Goal: Task Accomplishment & Management: Complete application form

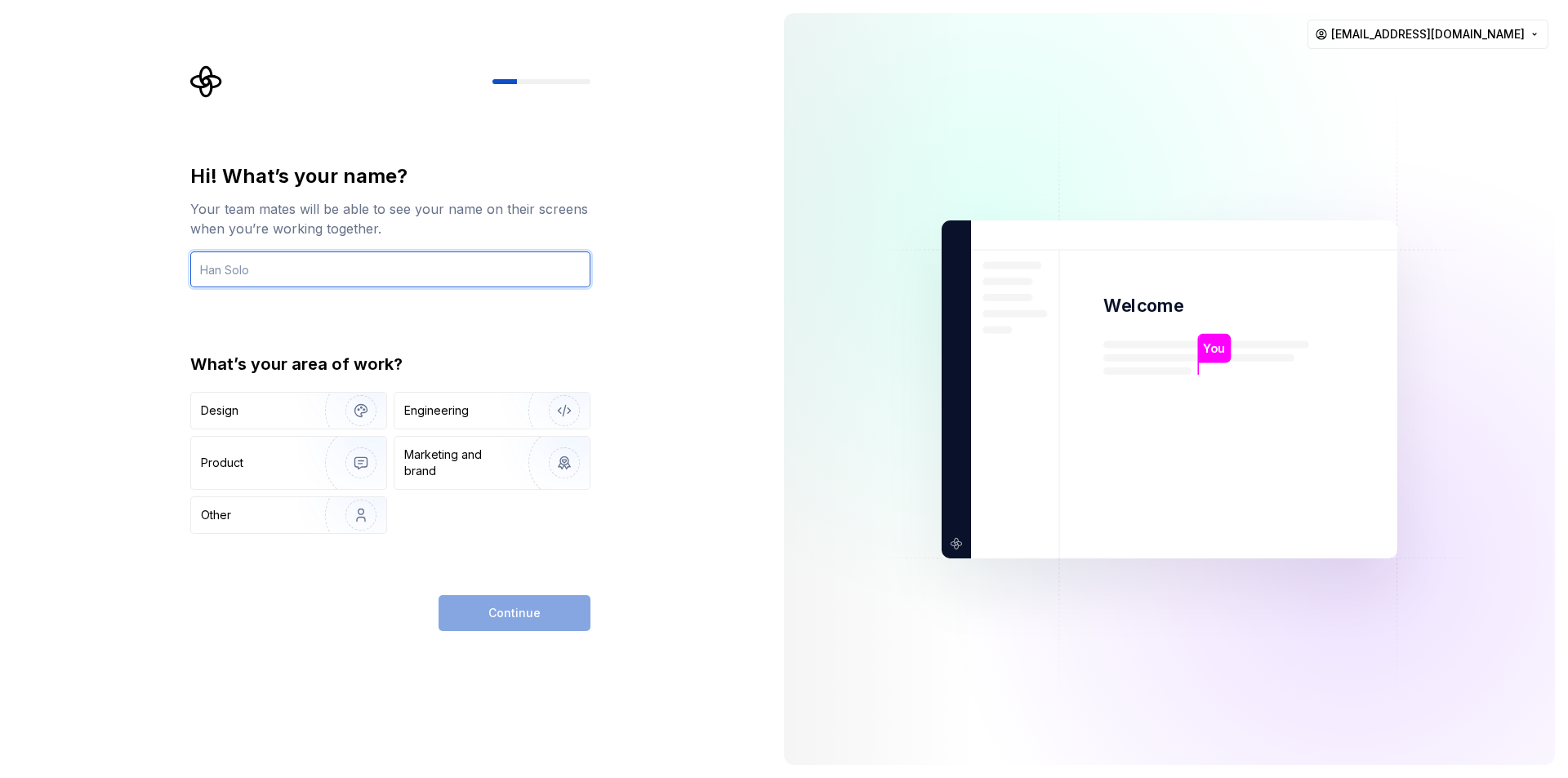
click at [335, 266] on input "text" at bounding box center [391, 270] width 401 height 36
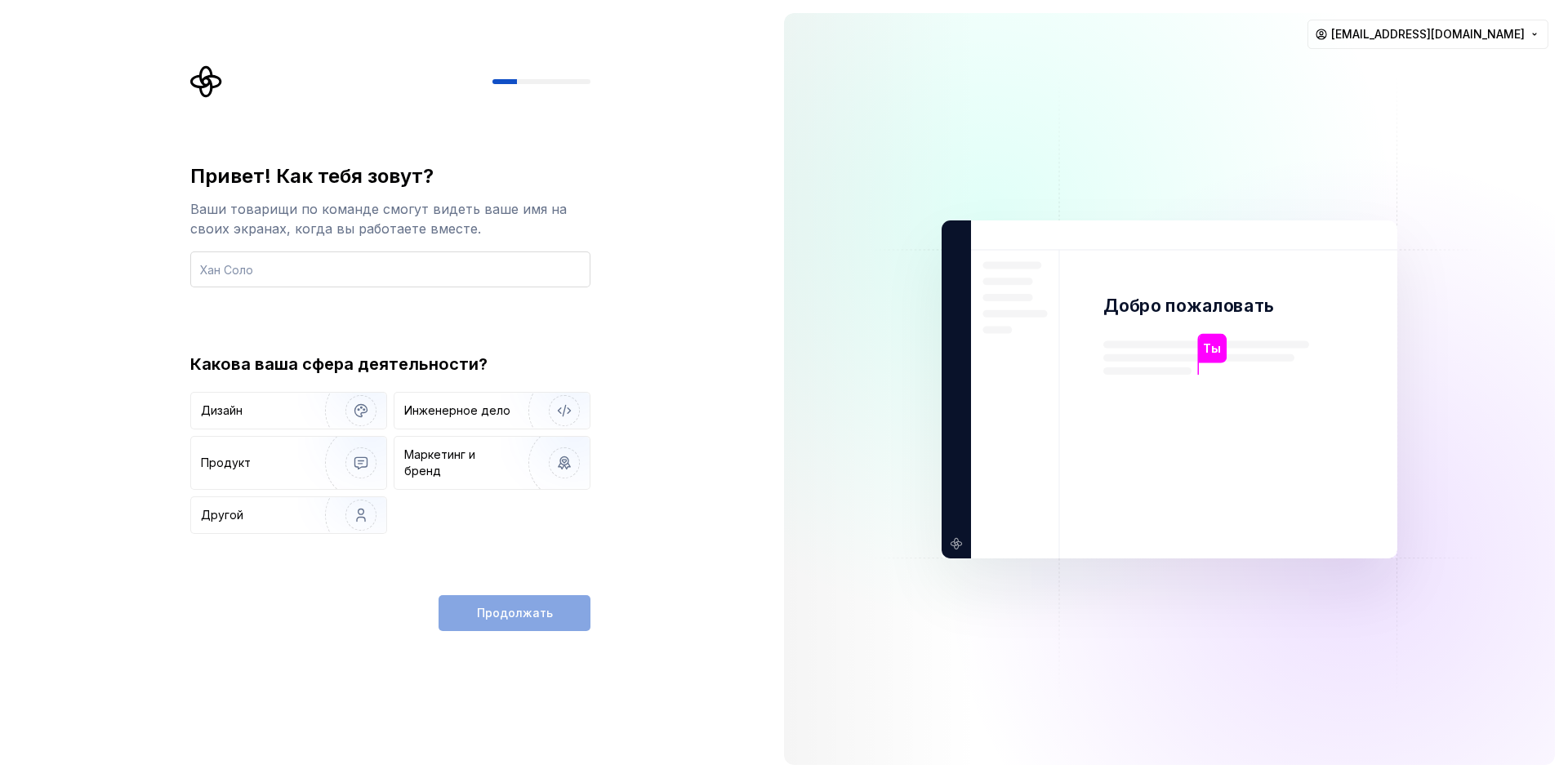
click at [471, 273] on input "text" at bounding box center [391, 270] width 401 height 36
click at [490, 258] on input "text" at bounding box center [391, 270] width 401 height 36
click at [490, 257] on input "text" at bounding box center [391, 270] width 401 height 36
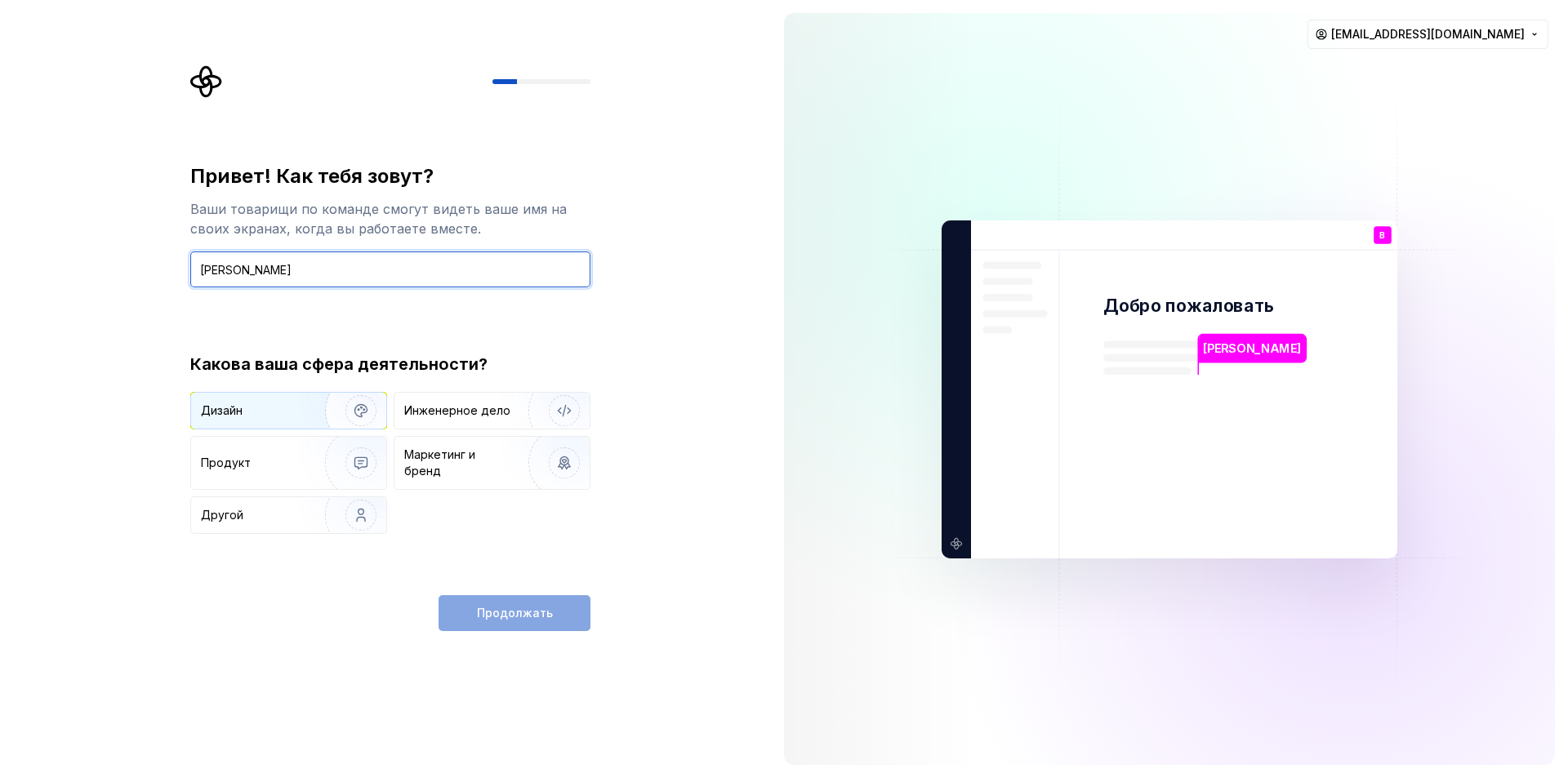
type input "[PERSON_NAME]"
click at [286, 414] on div "Дизайн" at bounding box center [255, 410] width 107 height 16
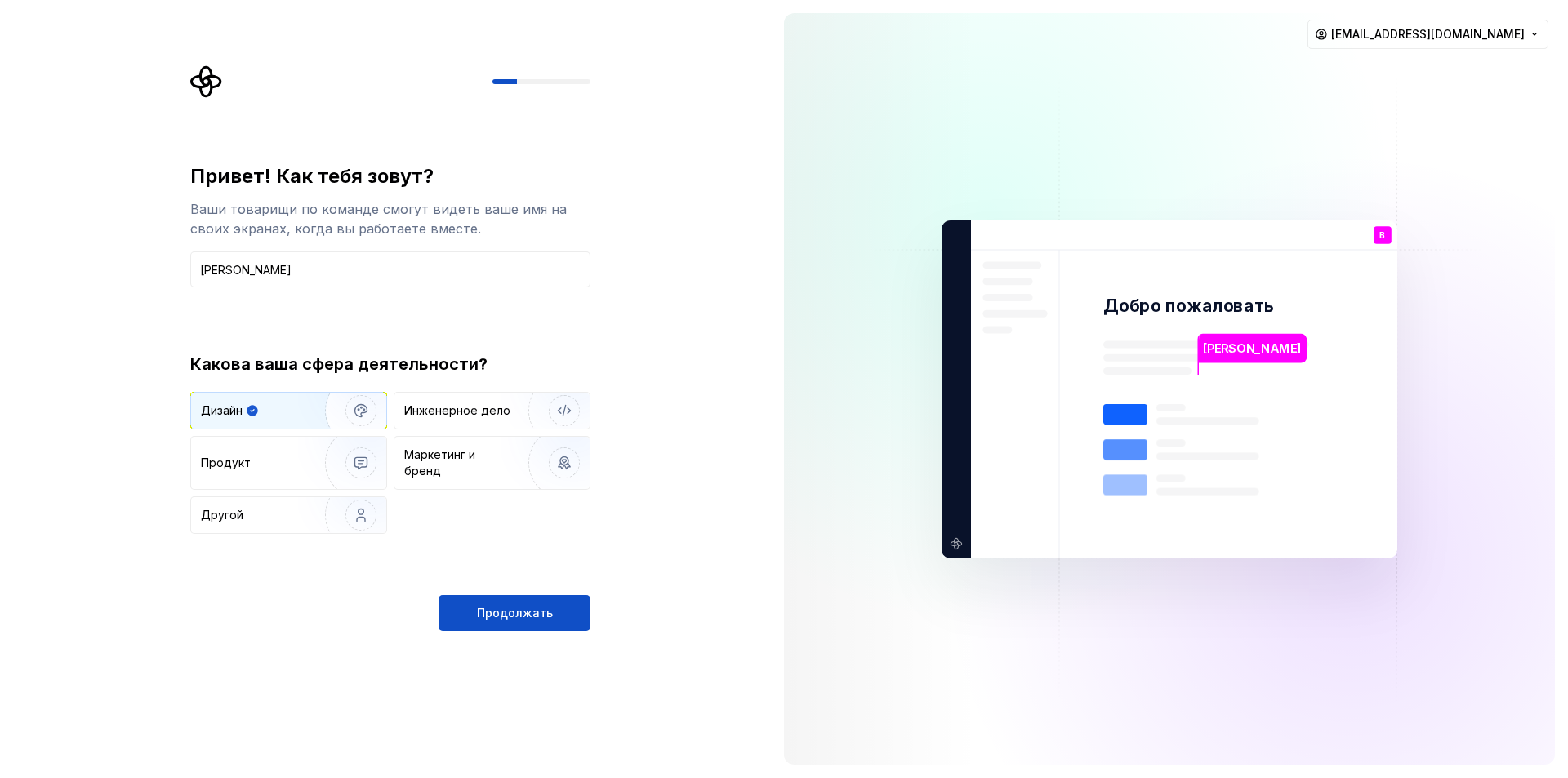
click at [310, 413] on img "button" at bounding box center [351, 410] width 105 height 110
click at [368, 400] on img "button" at bounding box center [351, 410] width 105 height 110
click at [488, 415] on font "Инженерное дело" at bounding box center [457, 410] width 106 height 14
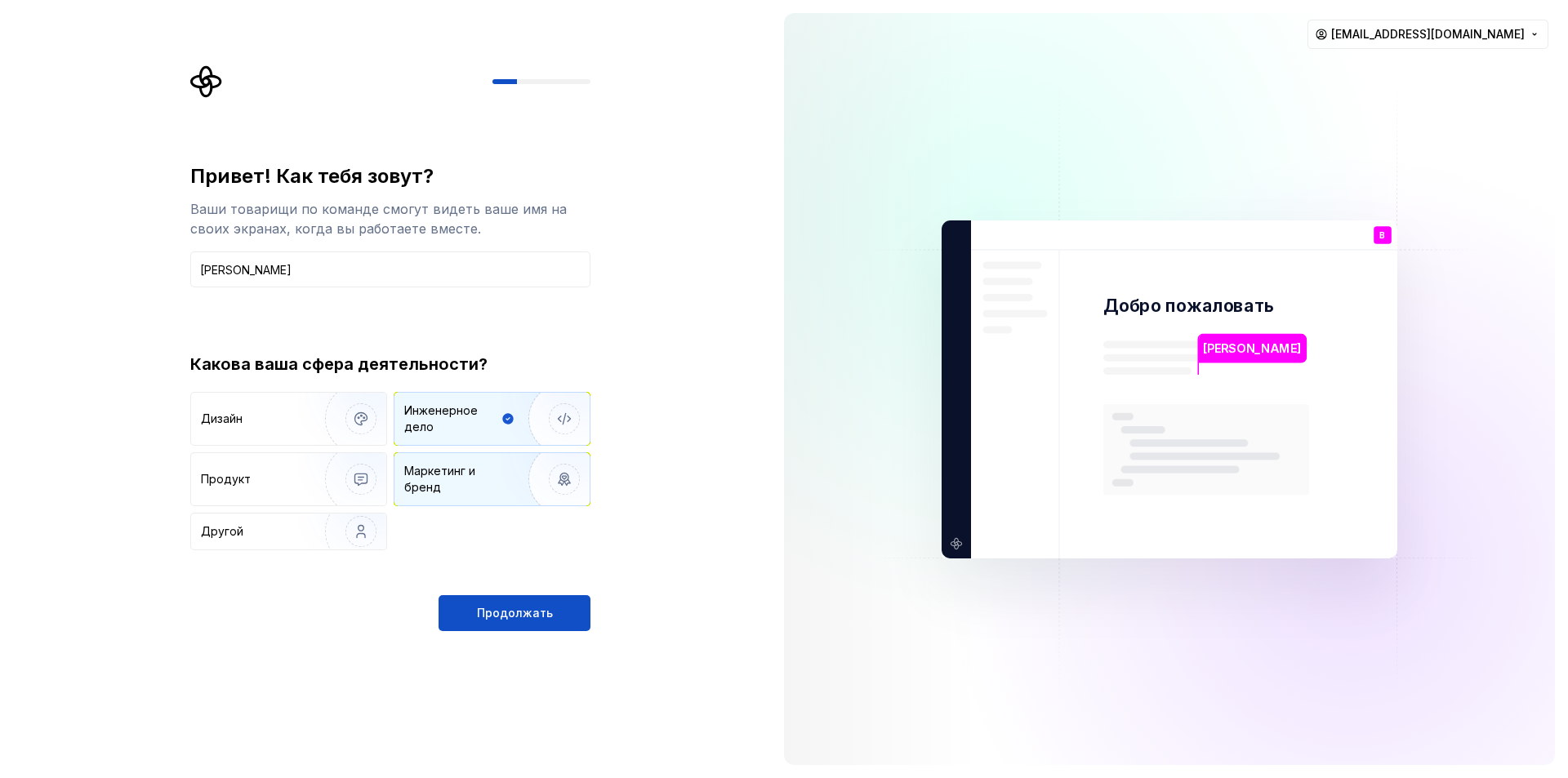
click at [463, 470] on font "Маркетинг и бренд" at bounding box center [440, 479] width 71 height 31
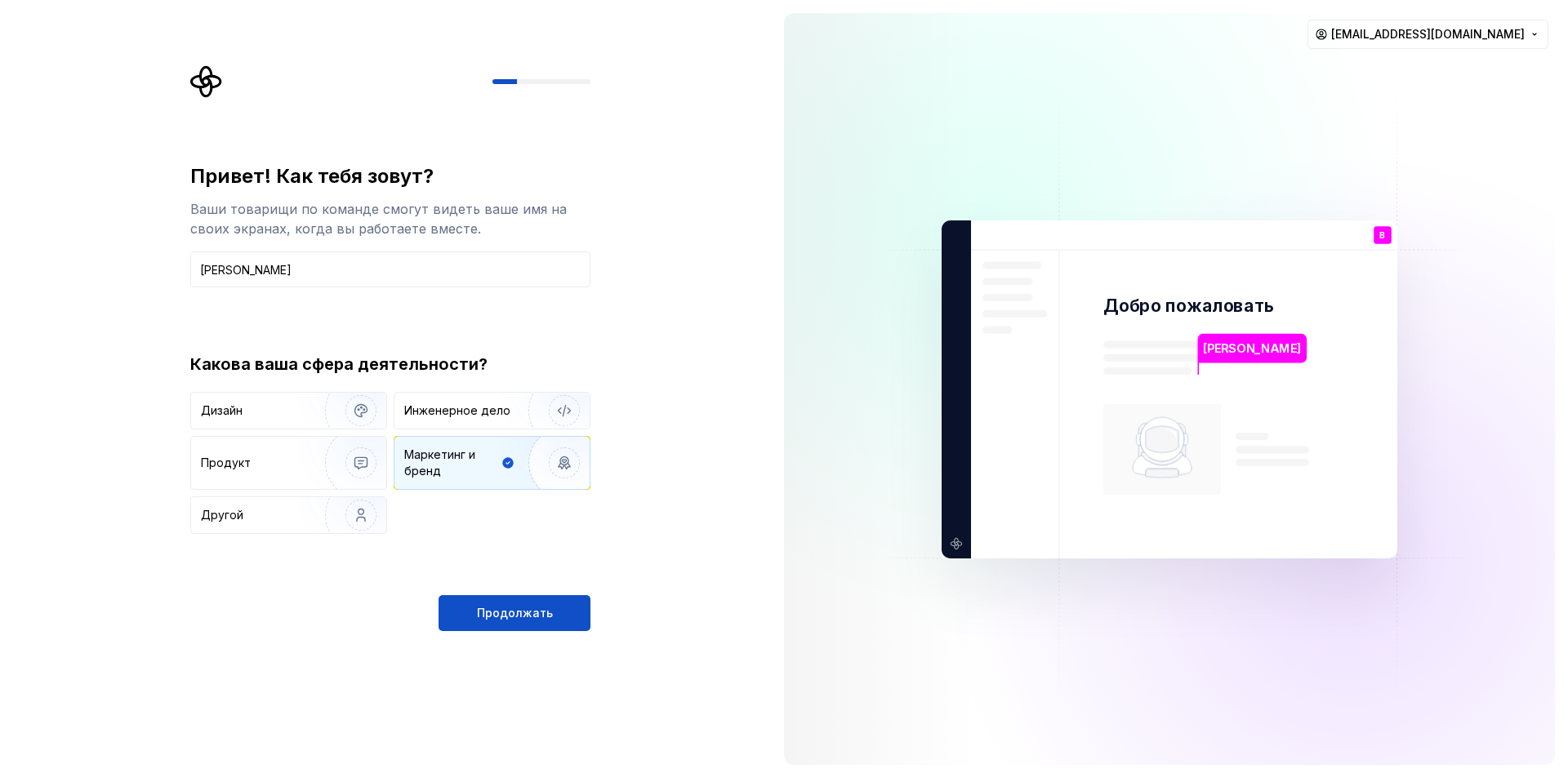
click at [435, 473] on font "Маркетинг и бренд" at bounding box center [440, 462] width 71 height 31
click at [361, 508] on img "button" at bounding box center [351, 515] width 105 height 110
click at [468, 609] on button "Продолжать" at bounding box center [514, 613] width 152 height 36
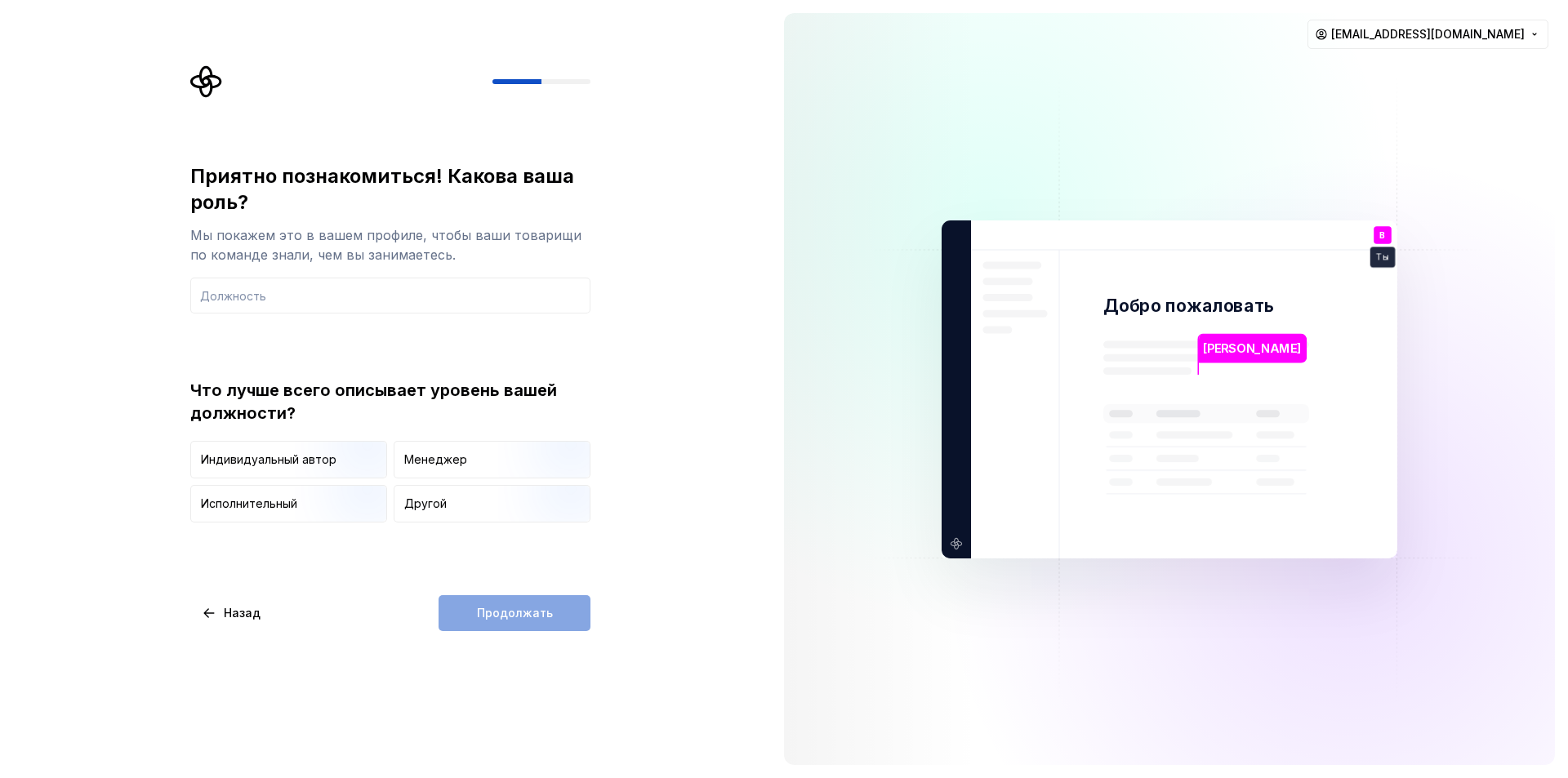
click at [312, 481] on div "Индивидуальный автор Менеджер Исполнительный Другой" at bounding box center [391, 481] width 401 height 82
click at [318, 473] on img "button" at bounding box center [347, 480] width 105 height 110
click at [506, 606] on div "Продолжать" at bounding box center [514, 613] width 152 height 36
click at [319, 459] on img "button" at bounding box center [347, 480] width 105 height 110
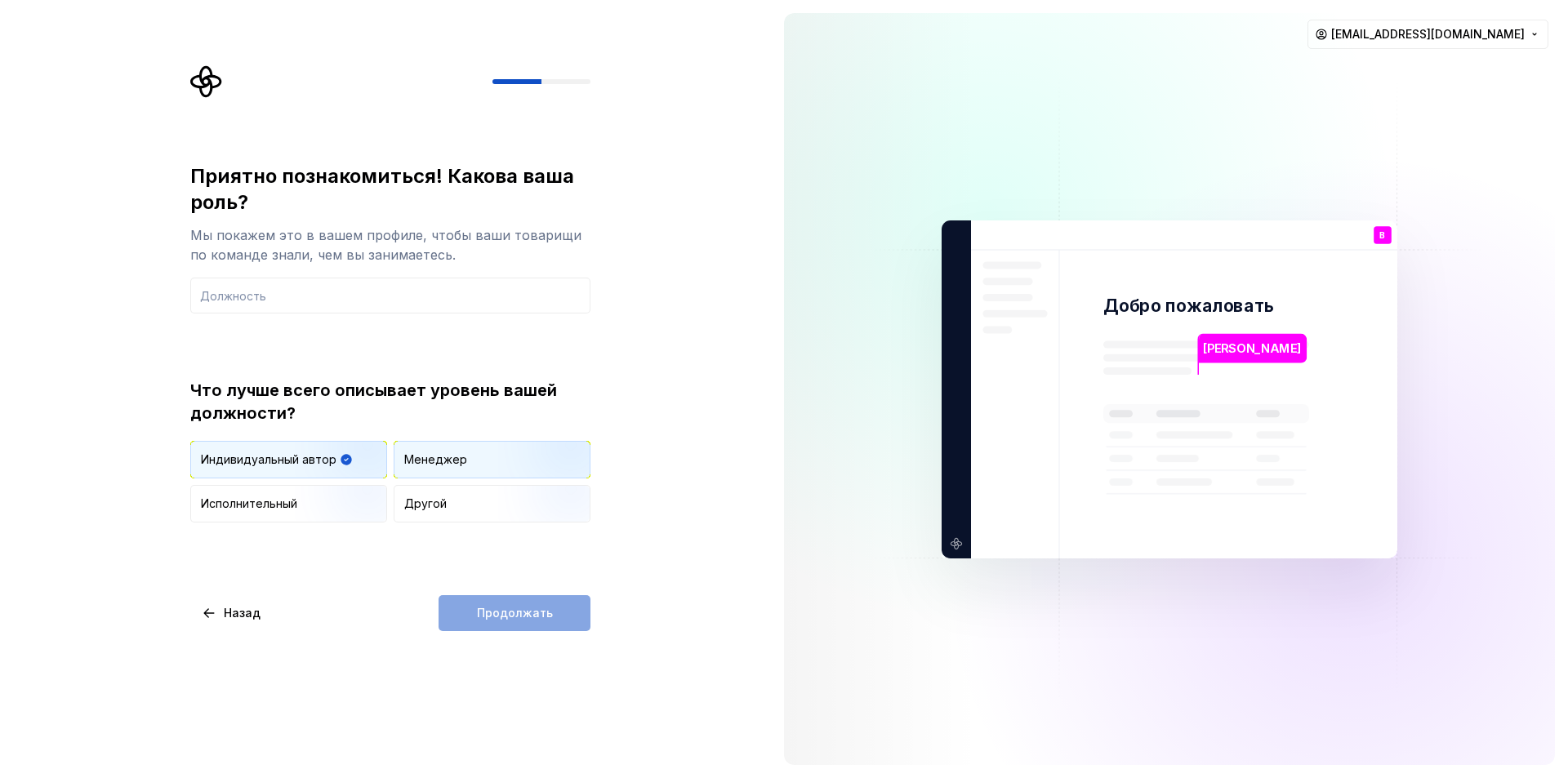
click at [503, 462] on img "button" at bounding box center [550, 480] width 105 height 110
click at [312, 465] on img "button" at bounding box center [347, 480] width 105 height 110
click at [497, 586] on div "Приятно познакомиться! Какова ваша роль? Мы покажем это в вашем профиле, чтобы …" at bounding box center [391, 397] width 401 height 468
click at [498, 616] on div "Продолжать" at bounding box center [514, 613] width 152 height 36
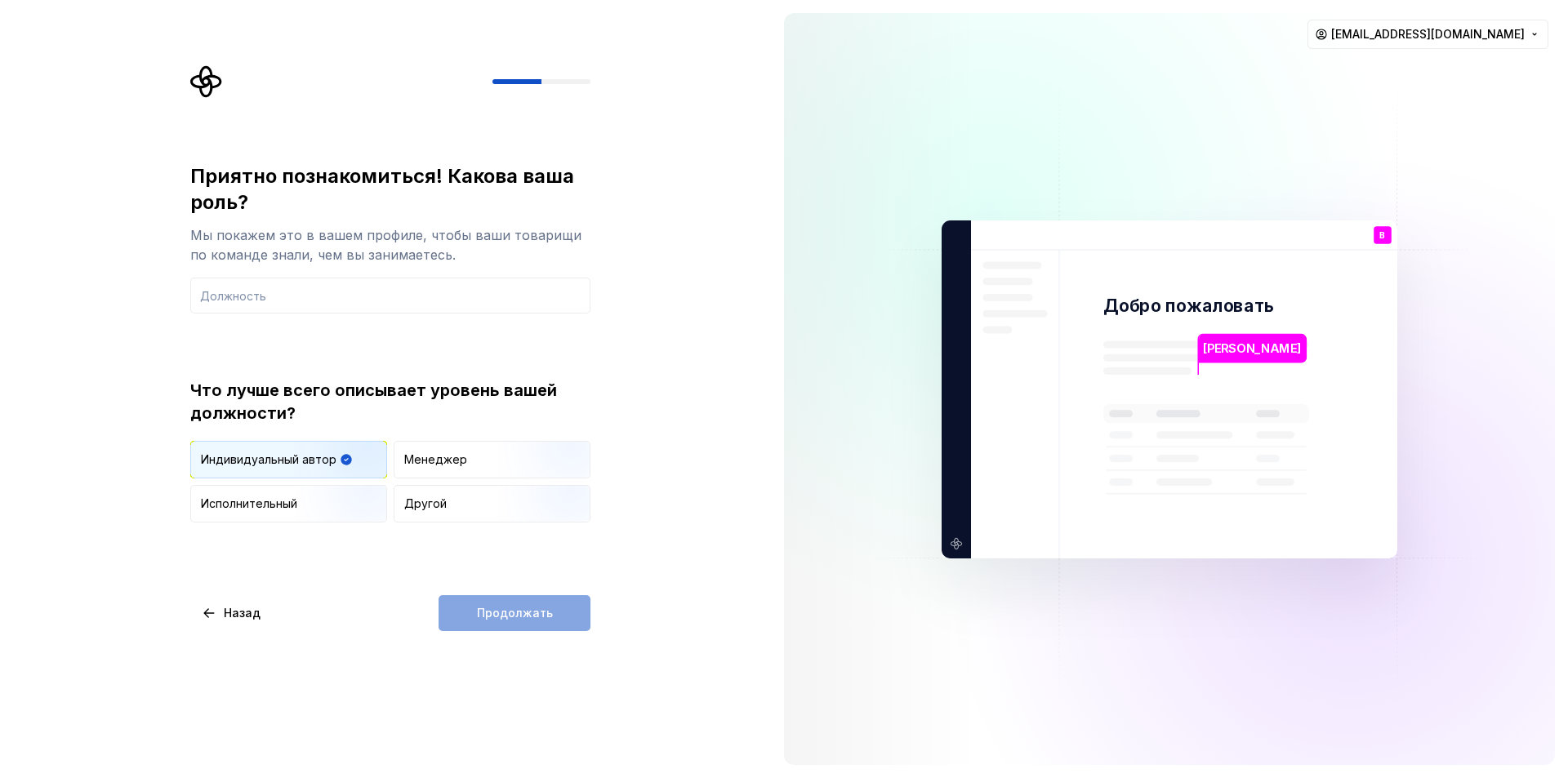
drag, startPoint x: 498, startPoint y: 616, endPoint x: 364, endPoint y: 357, distance: 291.6
click at [498, 616] on div "Продолжать" at bounding box center [514, 613] width 152 height 36
click at [305, 292] on input "text" at bounding box center [391, 296] width 401 height 36
click at [309, 298] on input "text" at bounding box center [391, 296] width 401 height 36
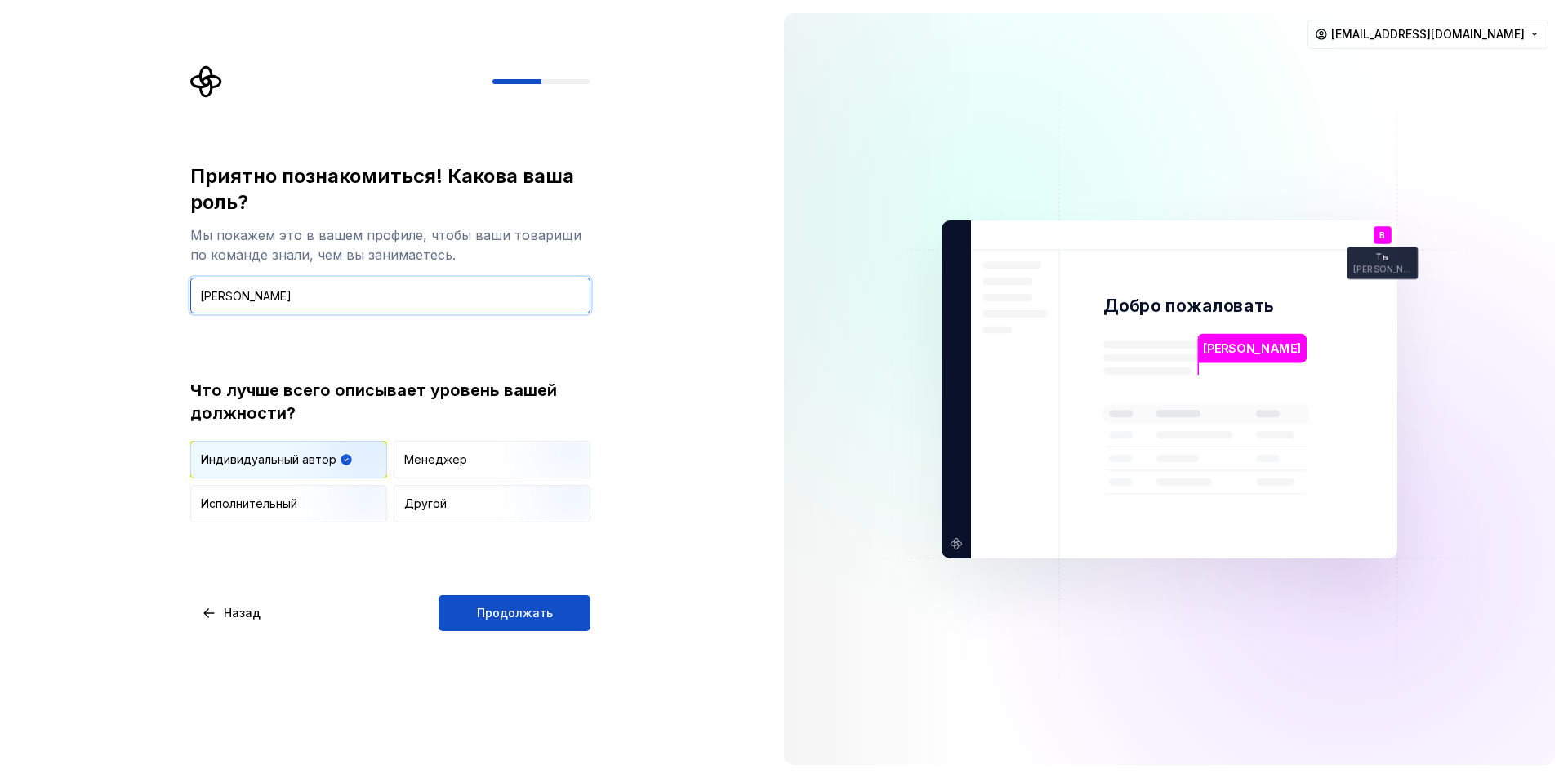
drag, startPoint x: 328, startPoint y: 305, endPoint x: 134, endPoint y: 308, distance: 194.0
click at [134, 308] on div "Приятно познакомиться! Какова ваша роль? Мы покажем это в вашем профиле, чтобы …" at bounding box center [385, 389] width 771 height 778
type input "Разработчик"
click at [556, 594] on div "Приятно познакомиться! Какова ваша роль? Мы покажем это в вашем профиле, чтобы …" at bounding box center [391, 397] width 401 height 468
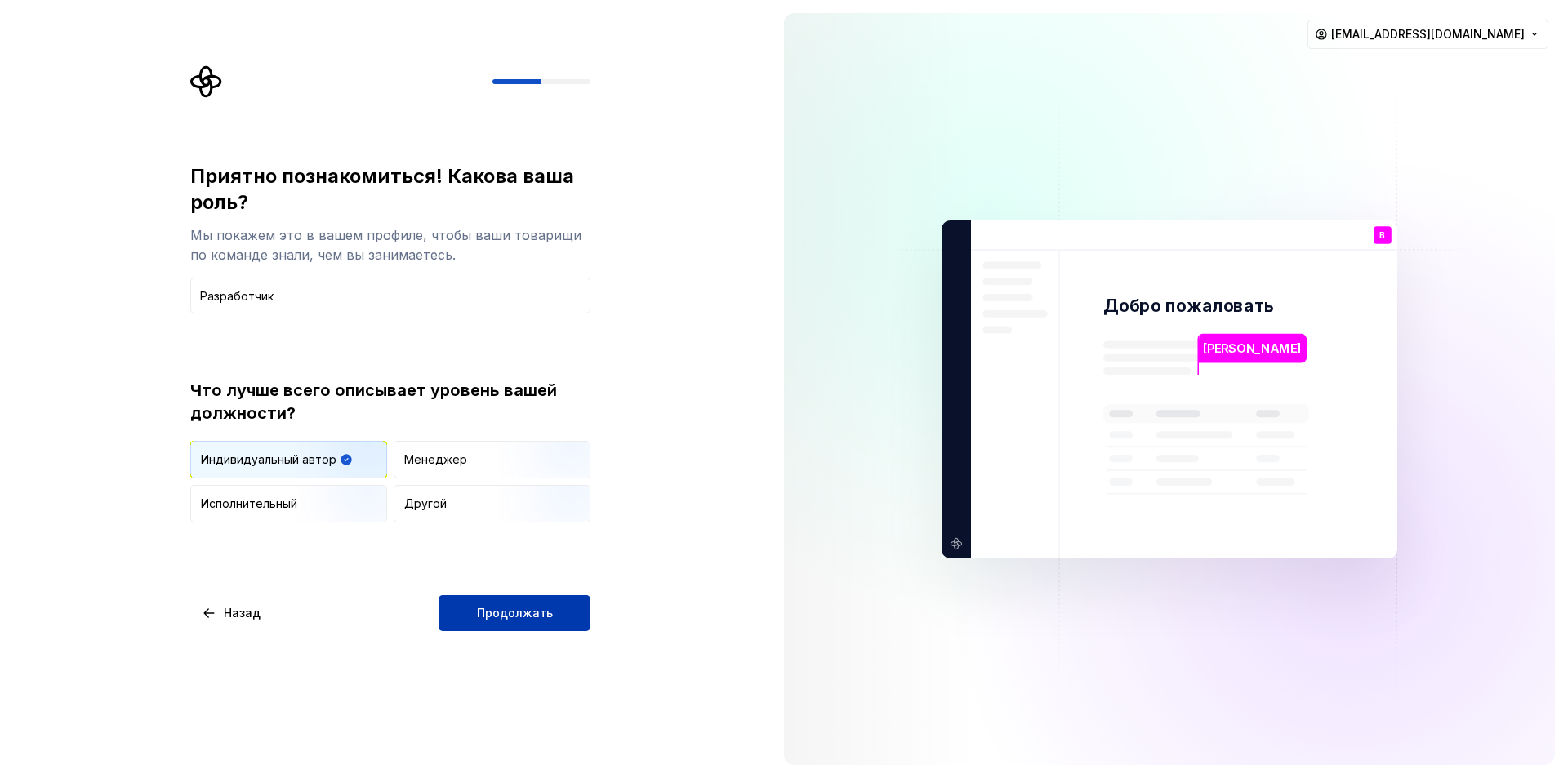
click at [535, 604] on button "Продолжать" at bounding box center [514, 613] width 152 height 36
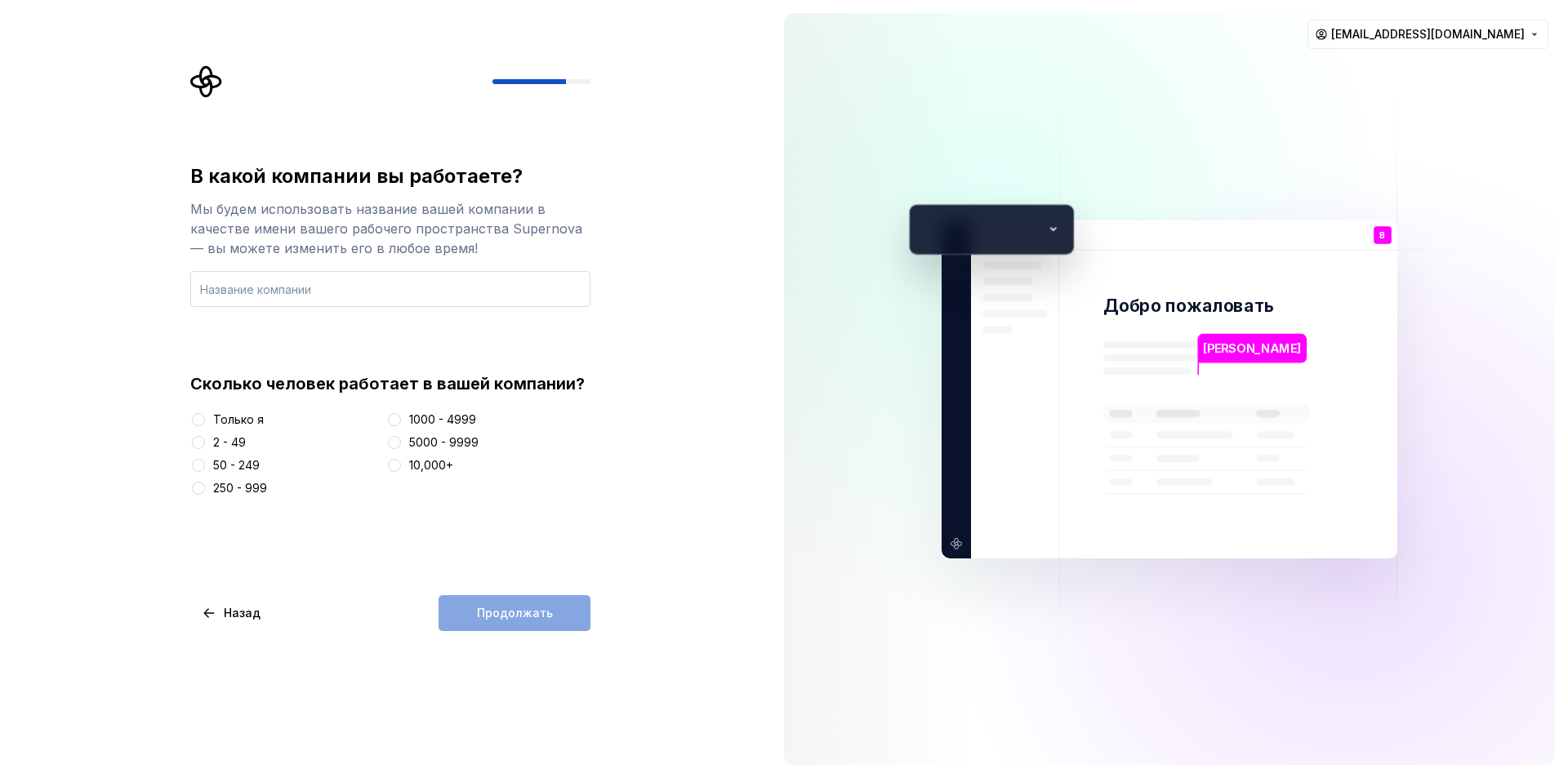
click at [355, 282] on input "text" at bounding box center [391, 289] width 401 height 36
click at [236, 421] on font "Только я" at bounding box center [237, 419] width 51 height 14
click at [205, 421] on button "Только я" at bounding box center [198, 420] width 13 height 13
click at [294, 293] on input "text" at bounding box center [391, 289] width 401 height 36
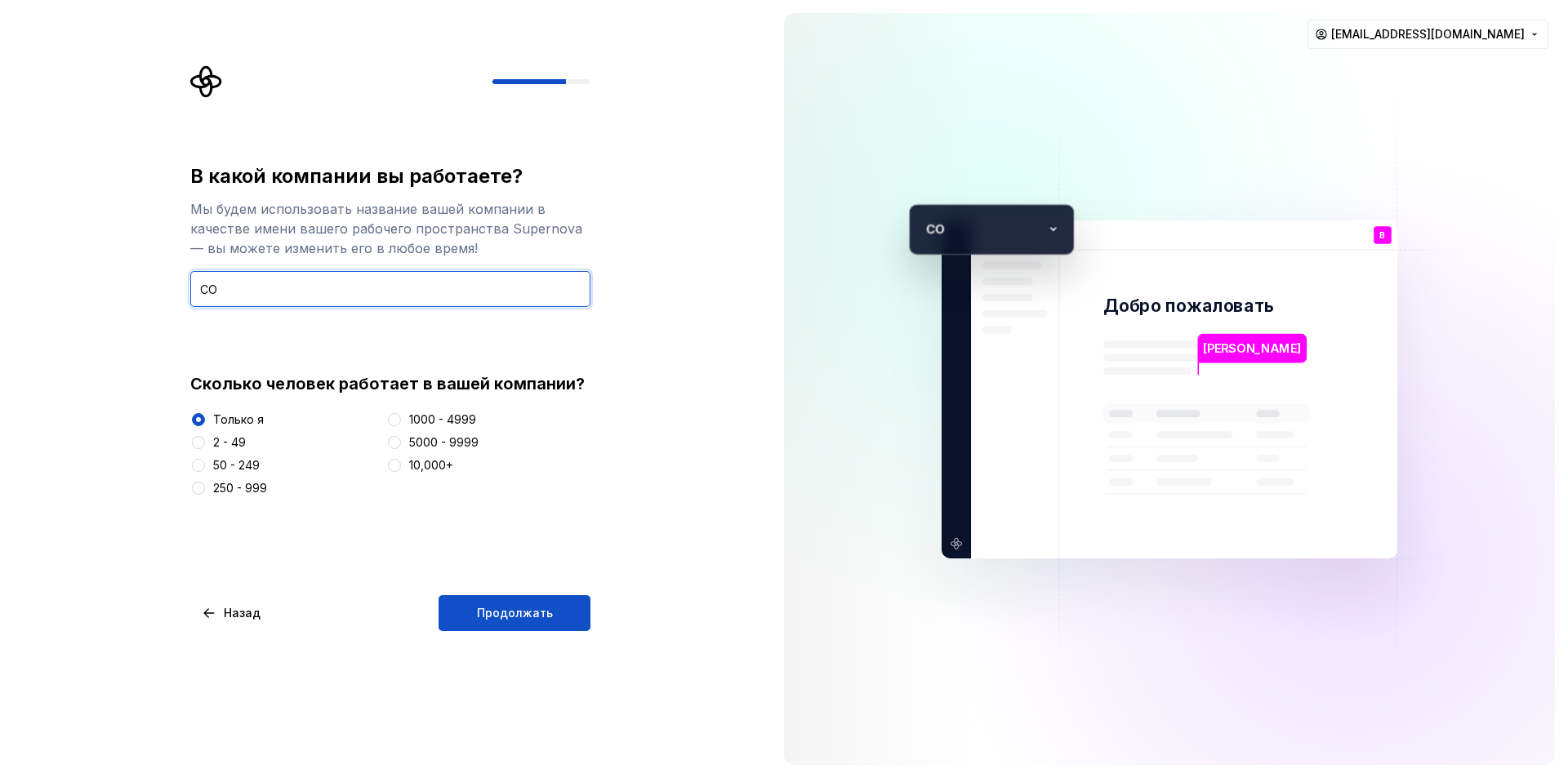
type input "С"
type input "Seo-Test"
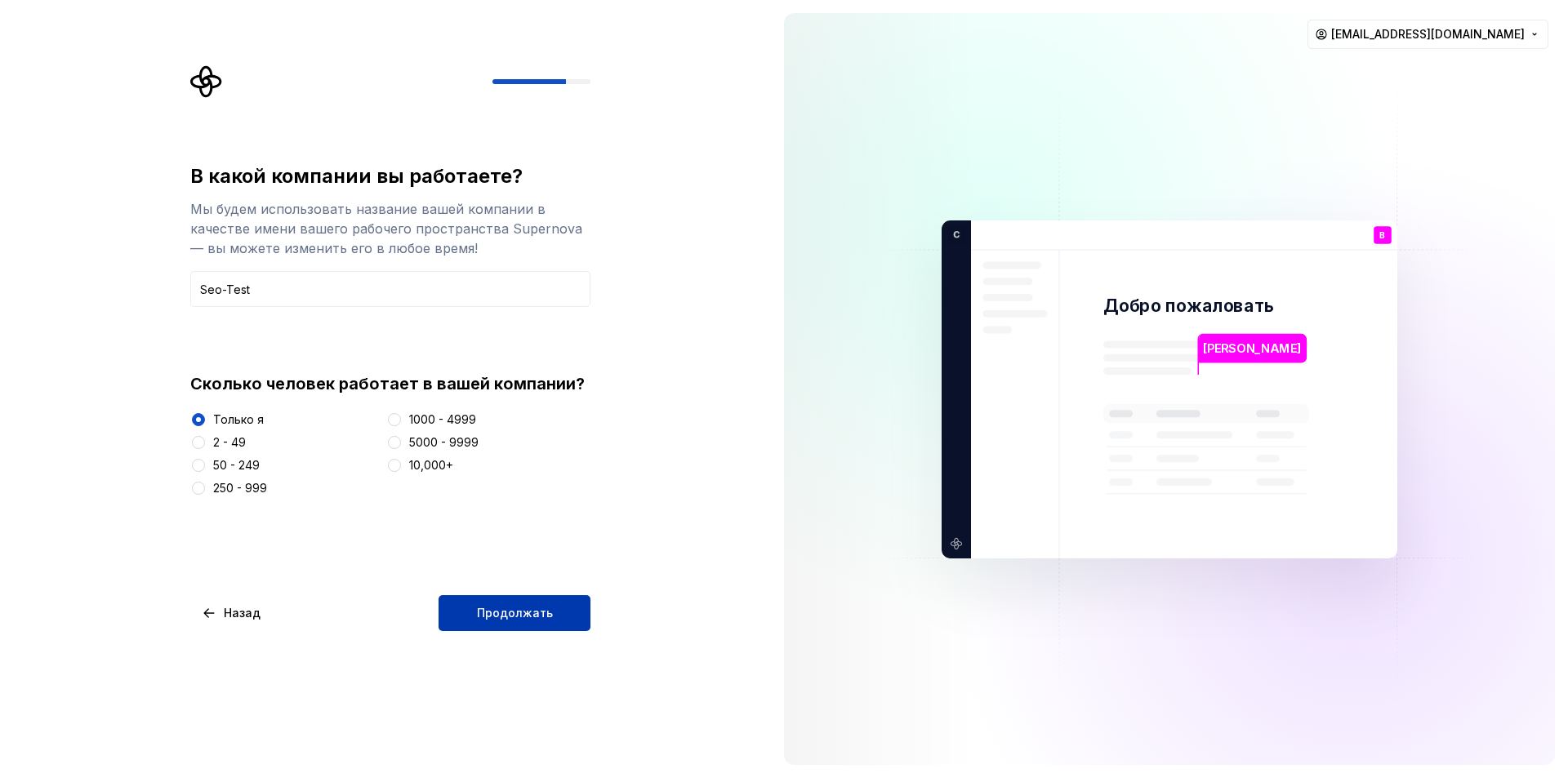
click at [535, 615] on font "Продолжать" at bounding box center [515, 612] width 76 height 14
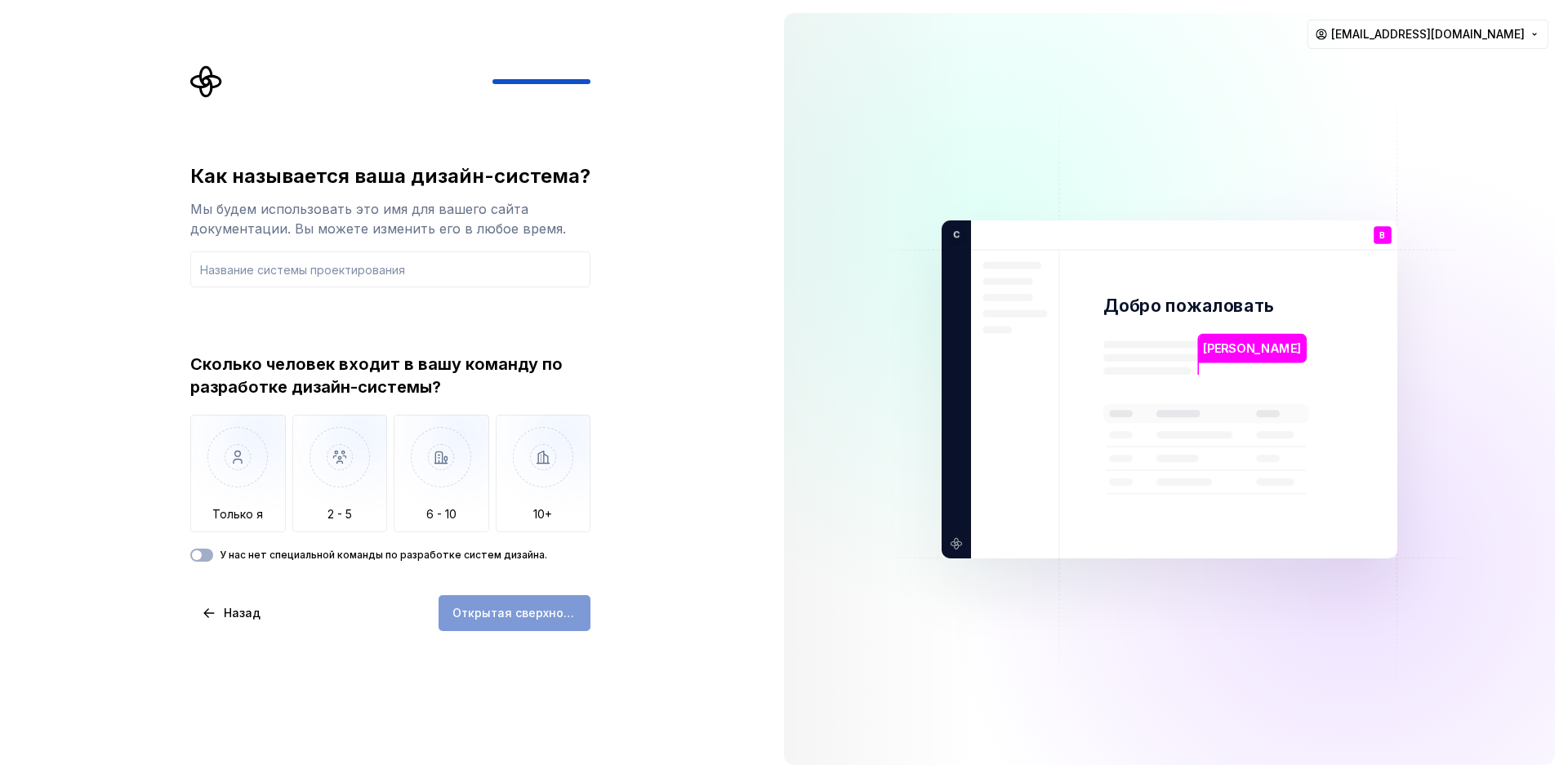
click at [516, 109] on div "Как называется ваша дизайн-система? Мы будем использовать это имя для вашего са…" at bounding box center [395, 348] width 429 height 565
click at [254, 482] on img "button" at bounding box center [238, 469] width 95 height 110
click at [278, 270] on input "text" at bounding box center [391, 270] width 401 height 36
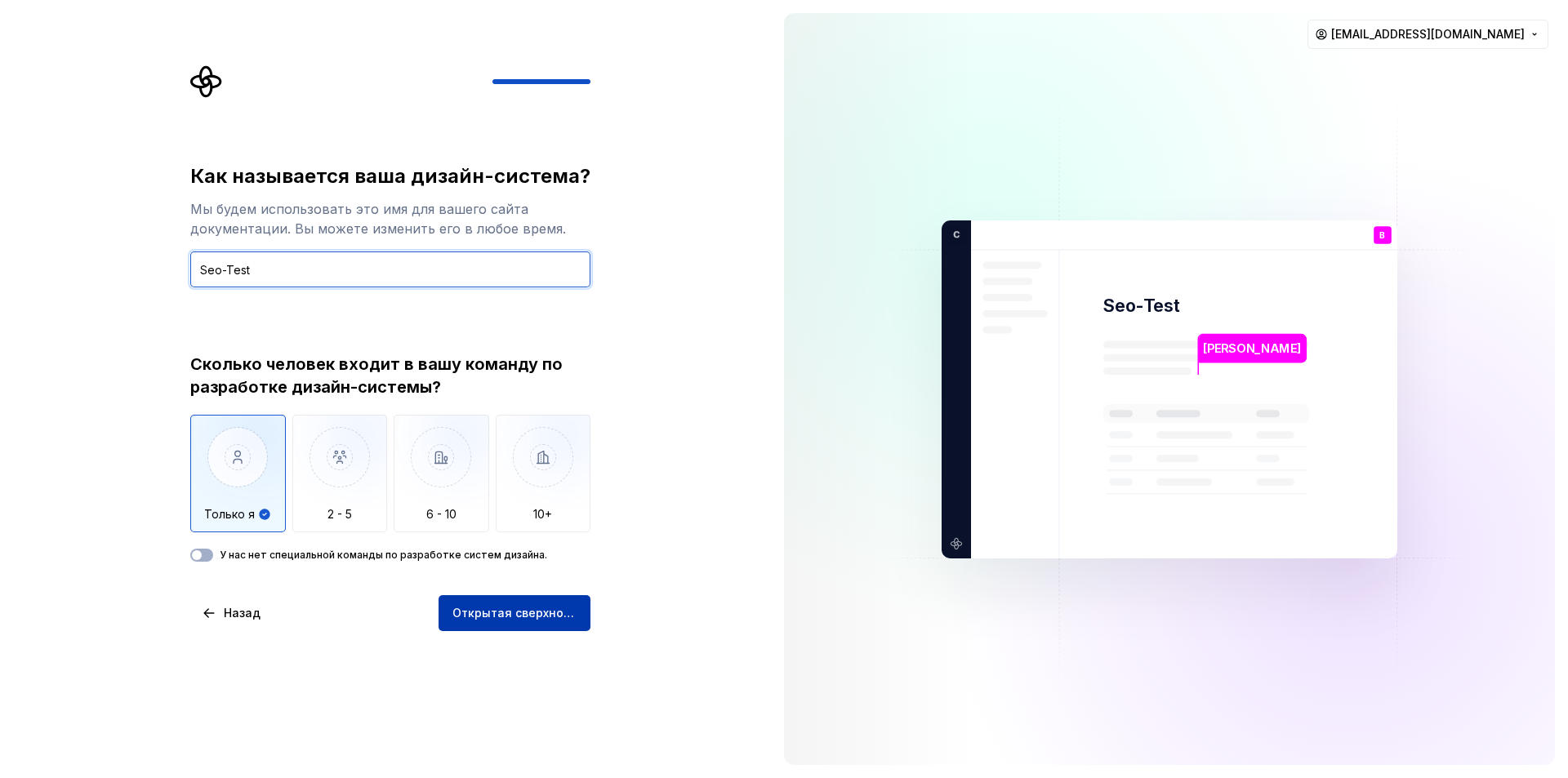
type input "Seo-Test"
click at [496, 611] on font "Открытая сверхновая" at bounding box center [518, 612] width 133 height 14
